Goal: Use online tool/utility: Utilize a website feature to perform a specific function

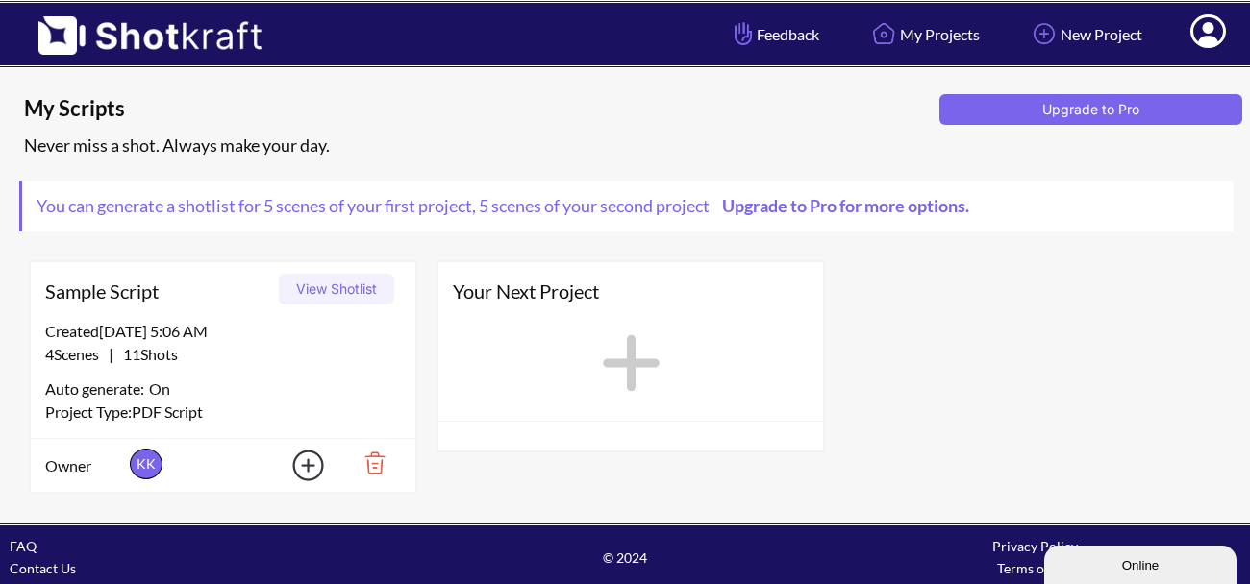
click at [177, 406] on div "Project Type: PDF Script" at bounding box center [223, 412] width 356 height 23
click at [349, 279] on button "View Shotlist" at bounding box center [336, 289] width 115 height 31
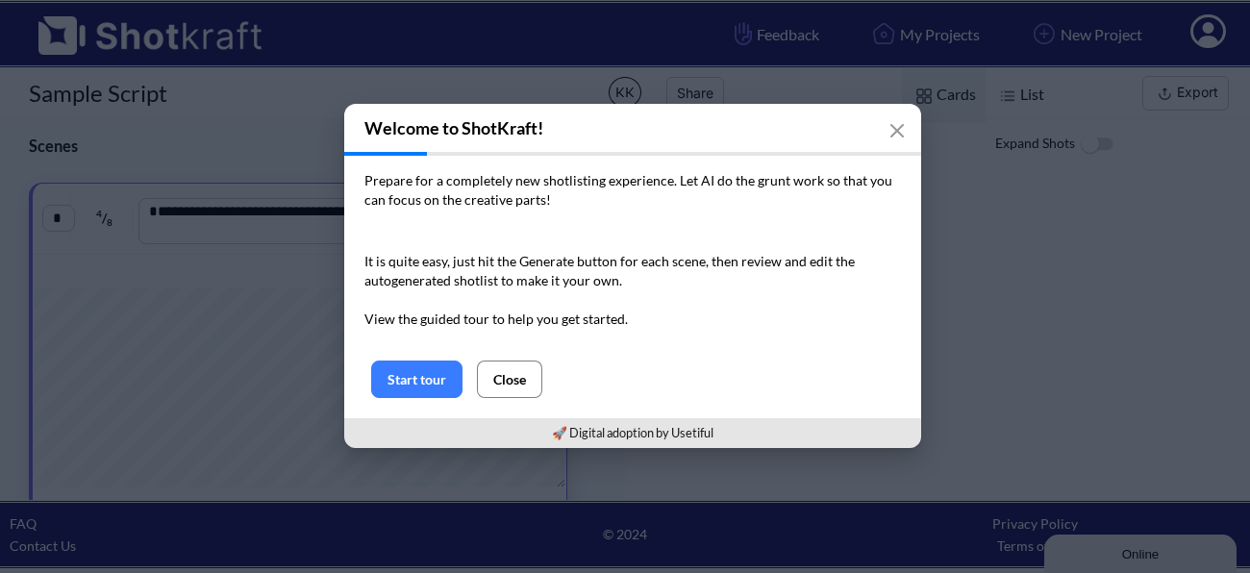
click at [521, 381] on button "Close" at bounding box center [509, 378] width 65 height 37
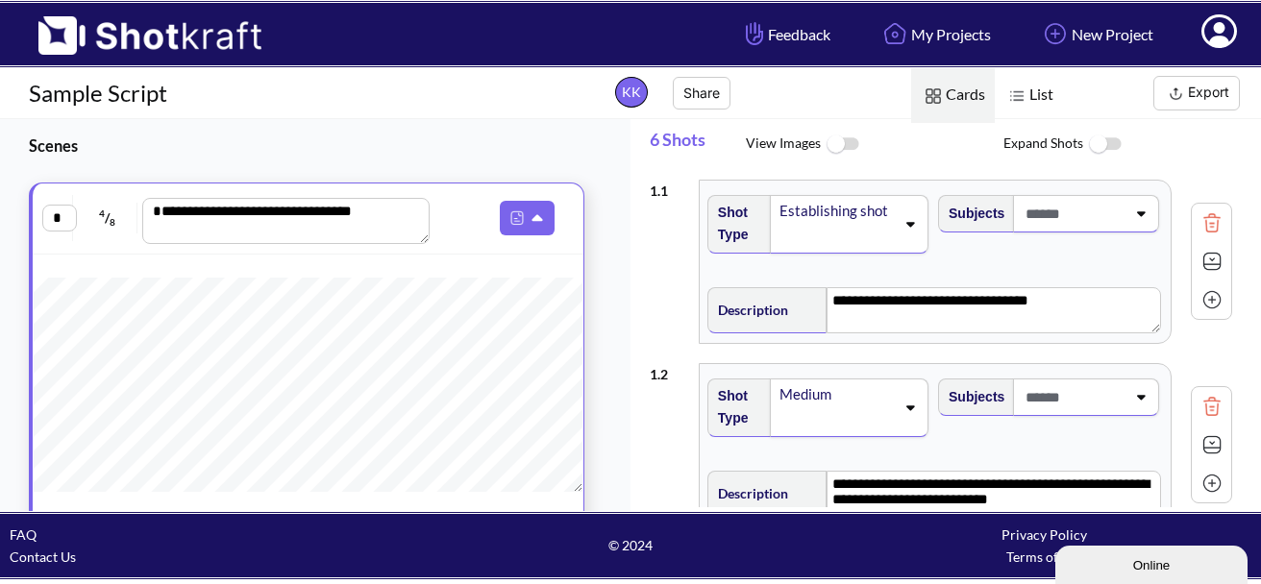
scroll to position [400, 0]
drag, startPoint x: 574, startPoint y: 352, endPoint x: 581, endPoint y: 340, distance: 13.4
click at [581, 340] on div "**********" at bounding box center [306, 534] width 613 height 703
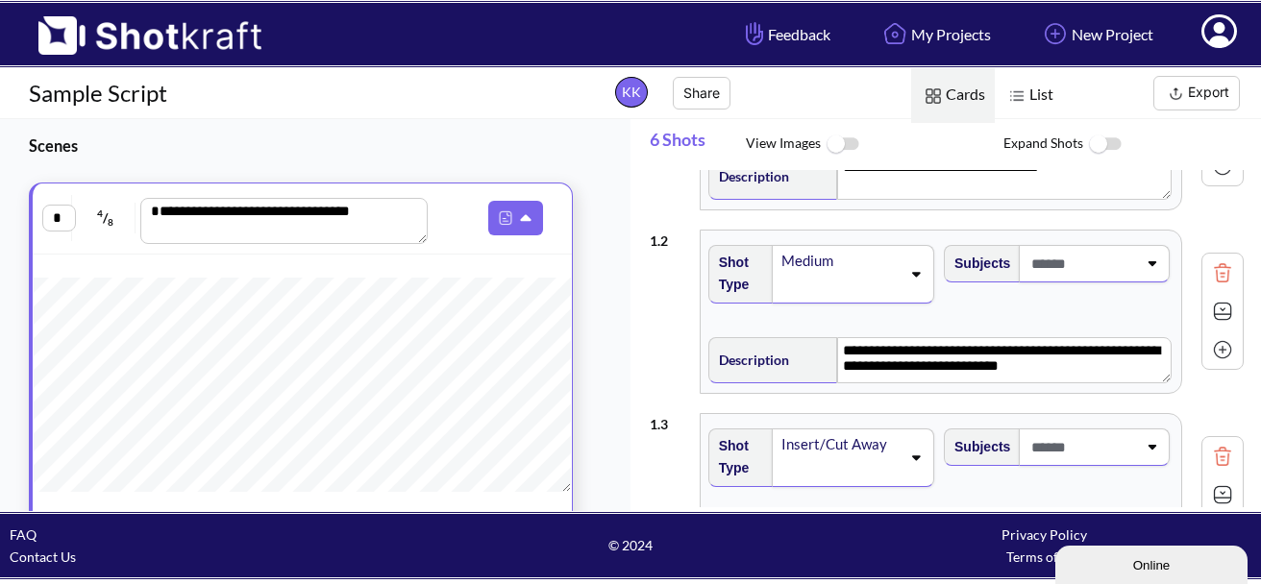
scroll to position [0, 0]
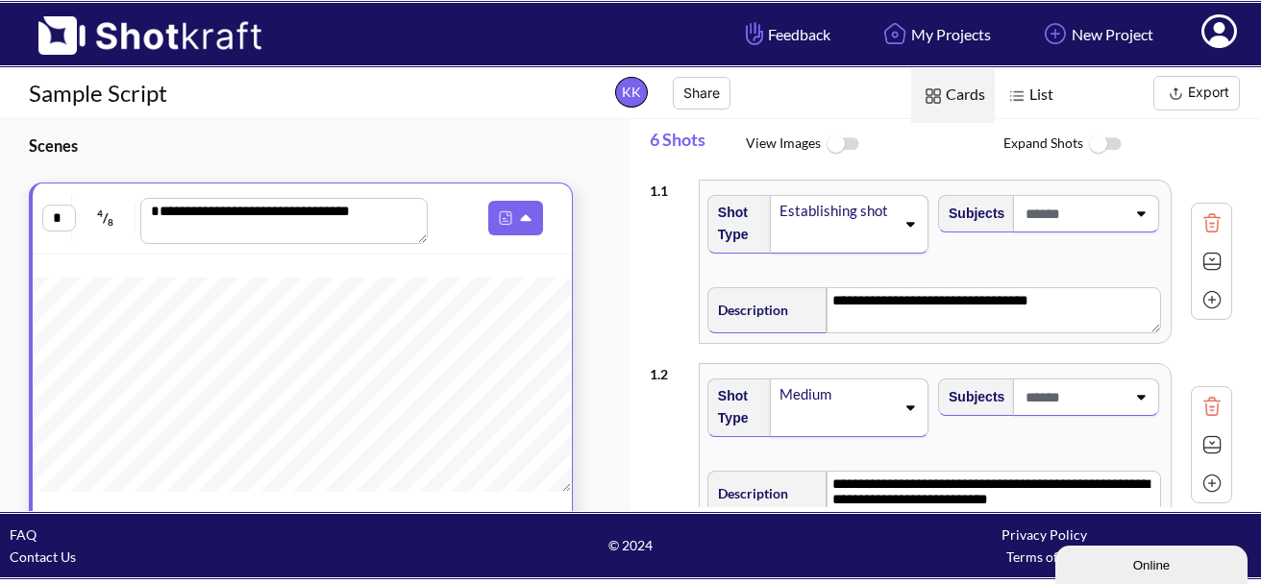
click at [1028, 110] on span "List" at bounding box center [1029, 95] width 68 height 55
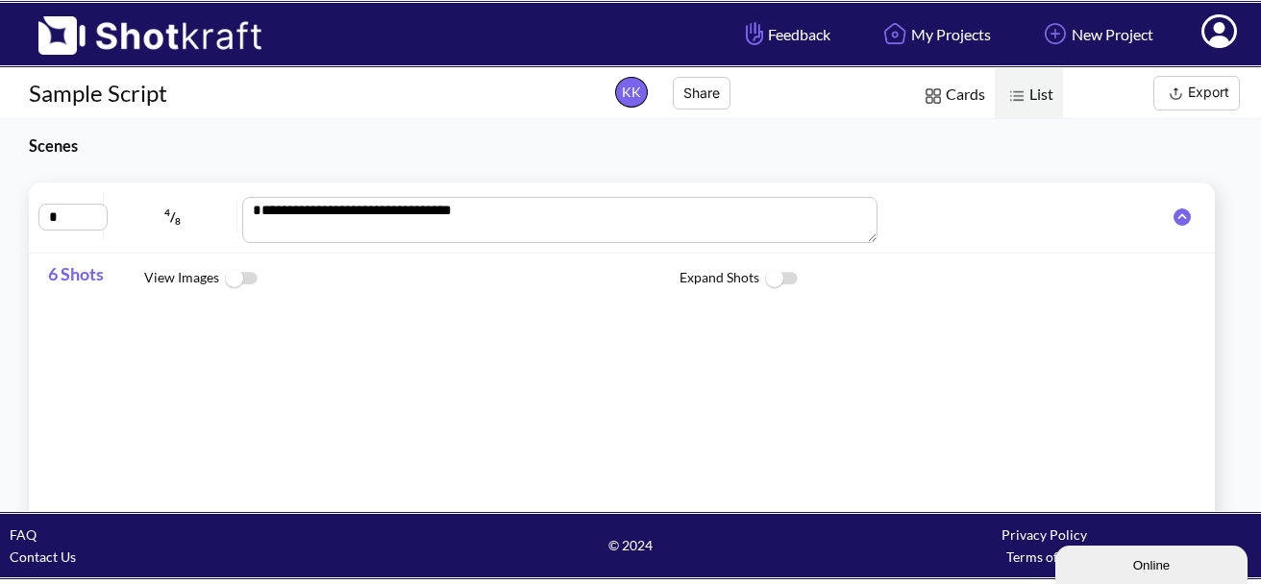
click at [246, 272] on img at bounding box center [240, 279] width 43 height 41
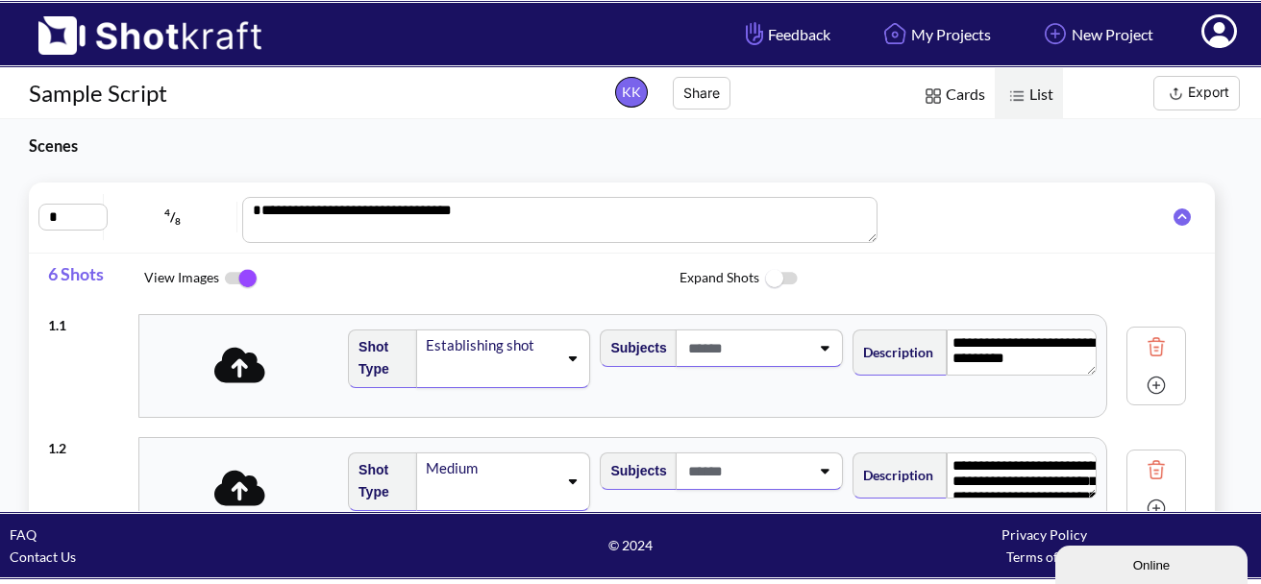
click at [449, 275] on span "View Images" at bounding box center [411, 279] width 535 height 40
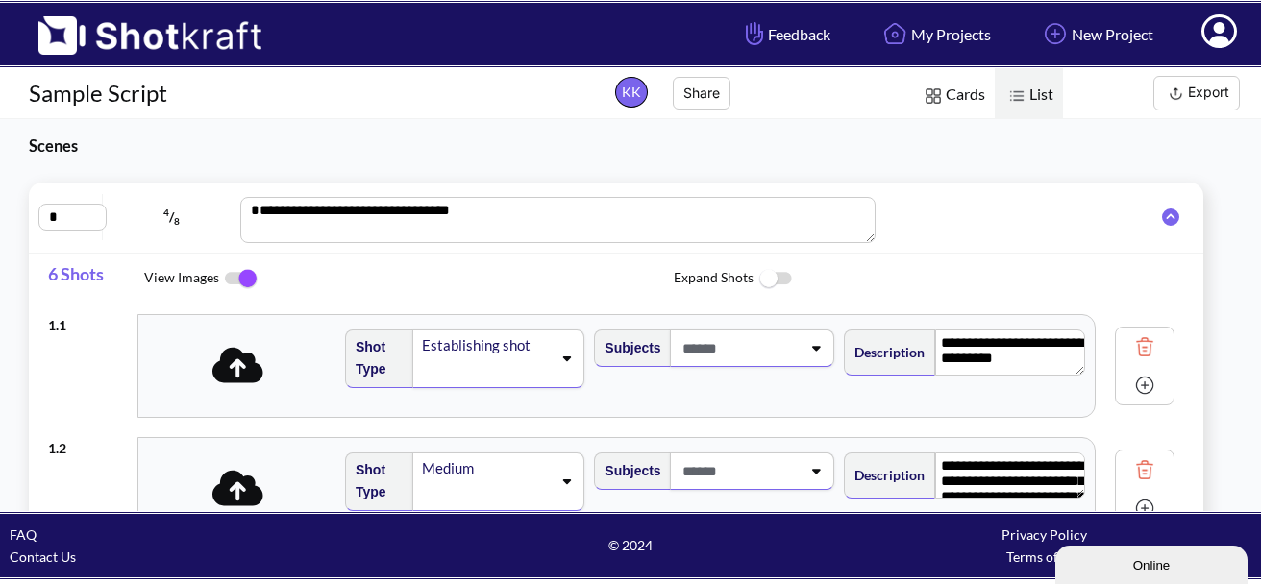
click at [136, 38] on img at bounding box center [140, 29] width 281 height 52
